Goal: Information Seeking & Learning: Check status

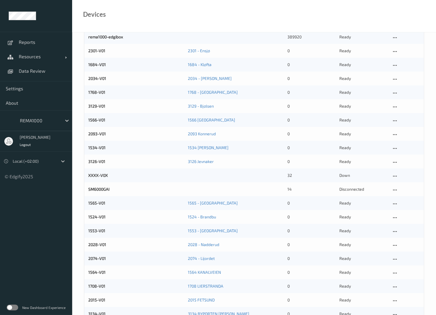
scroll to position [96, 0]
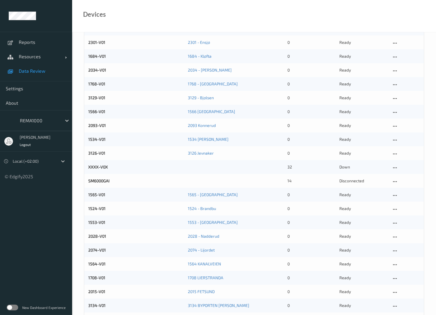
click at [30, 69] on span "Data Review" at bounding box center [43, 71] width 48 height 6
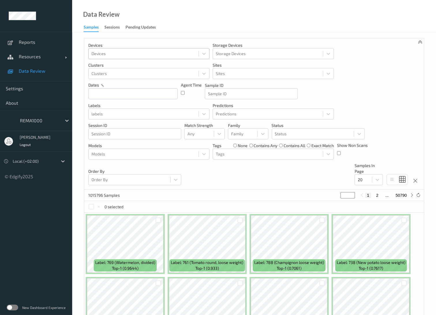
click at [178, 52] on div at bounding box center [143, 53] width 104 height 7
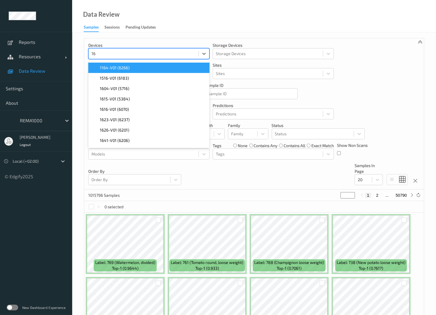
type input "160"
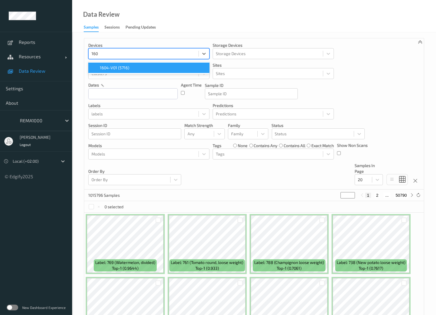
click at [117, 67] on span "1604-V01 (5716)" at bounding box center [114, 68] width 29 height 6
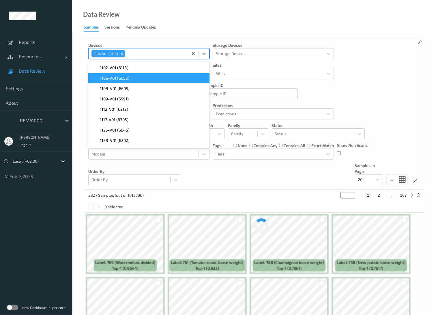
click at [429, 276] on div "Devices option 1604-V01 (5716), selected. option 1106-V01 (6053) focused, 2 of …" at bounding box center [254, 291] width 364 height 519
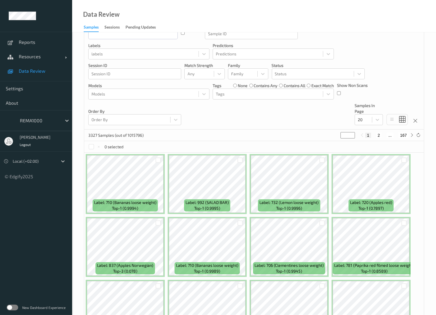
scroll to position [64, 0]
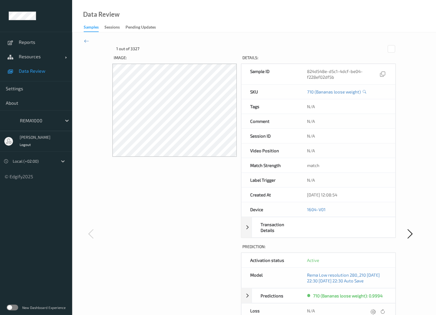
click at [31, 71] on span "Data Review" at bounding box center [43, 71] width 48 height 6
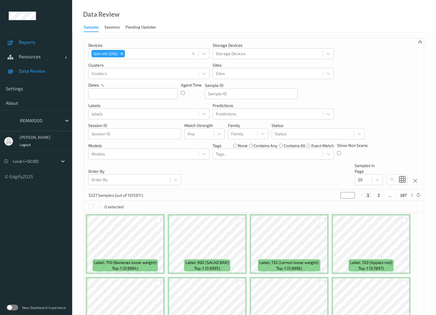
click at [26, 42] on span "Reports" at bounding box center [43, 42] width 48 height 6
